Goal: Information Seeking & Learning: Find specific page/section

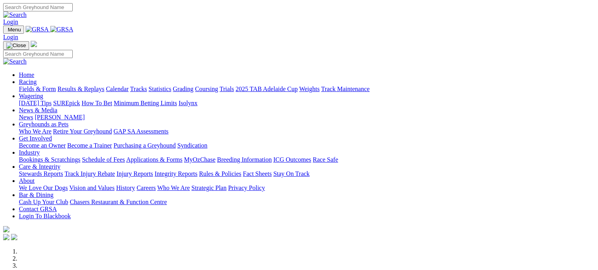
click at [33, 86] on link "Fields & Form" at bounding box center [37, 89] width 37 height 7
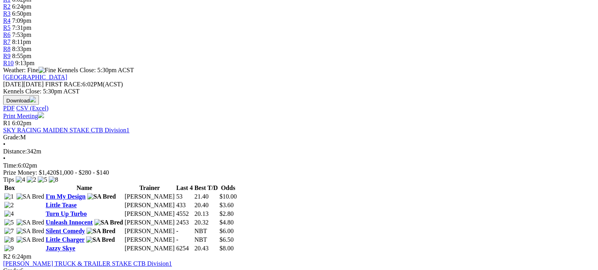
scroll to position [290, 0]
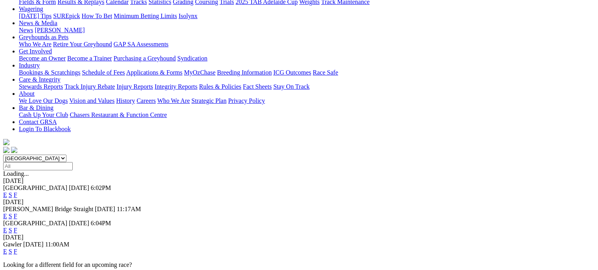
scroll to position [126, 0]
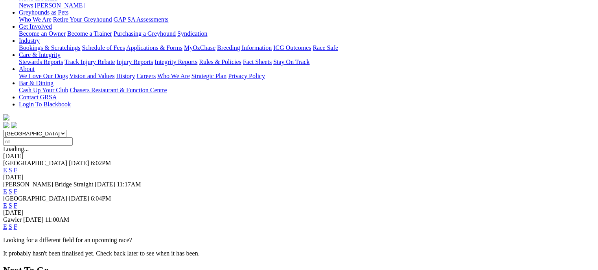
click at [17, 188] on link "F" at bounding box center [16, 191] width 4 height 7
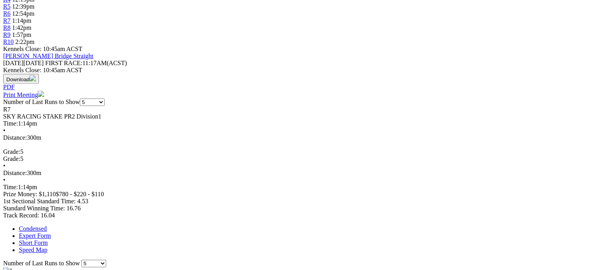
scroll to position [306, 0]
